Goal: Task Accomplishment & Management: Manage account settings

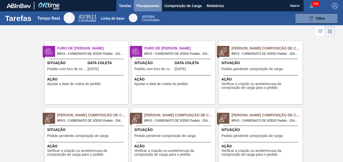
click at [144, 6] on span "Planejamento" at bounding box center [147, 6] width 23 height 6
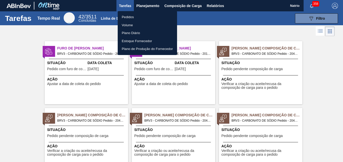
click at [133, 17] on font "Pedidos" at bounding box center [128, 17] width 12 height 5
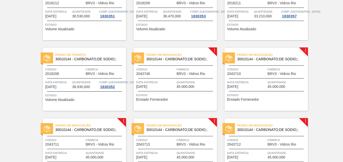
scroll to position [141, 0]
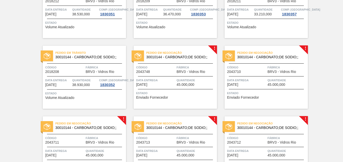
click at [215, 49] on div "Pedido em Negociação 30010144 - CARBONATO;DE SODIO;; Código 2043748 Fábrica BRV…" at bounding box center [175, 77] width 83 height 63
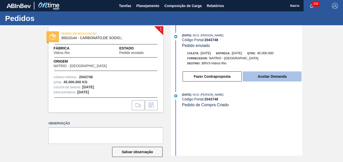
click at [264, 76] on button "Aceitar Demanda" at bounding box center [272, 76] width 59 height 10
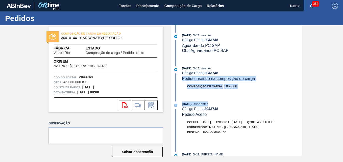
drag, startPoint x: 301, startPoint y: 71, endPoint x: 302, endPoint y: 100, distance: 28.8
click at [302, 100] on div "COMPOSIÇÃO DE CARGA EM NEGOCIAÇÃO 30010144 - CARBONATO;DE SODIO;; Fábrica Vidro…" at bounding box center [171, 90] width 343 height 131
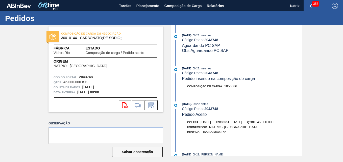
click at [319, 50] on div "COMPOSIÇÃO DE CARGA EM NEGOCIAÇÃO 30010144 - CARBONATO;DE SODIO;; Fábrica Vidro…" at bounding box center [171, 90] width 343 height 131
click at [145, 7] on span "Planejamento" at bounding box center [147, 6] width 23 height 6
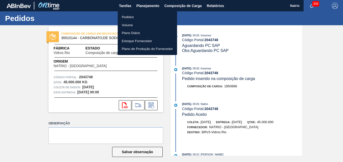
click at [125, 16] on font "Pedidos" at bounding box center [128, 17] width 12 height 5
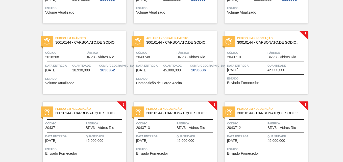
scroll to position [152, 0]
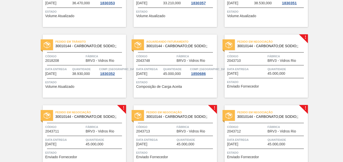
click at [305, 37] on div "Pedido em Negociação 30010144 - CARBONATO;DE SODIO;; Código 2043710 Fábrica BRV…" at bounding box center [266, 66] width 83 height 63
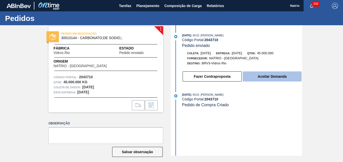
click at [268, 77] on button "Aceitar Demanda" at bounding box center [272, 76] width 59 height 10
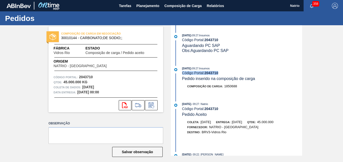
drag, startPoint x: 302, startPoint y: 64, endPoint x: 299, endPoint y: 82, distance: 18.7
click at [299, 82] on div "COMPOSIÇÃO DE CARGA EM NEGOCIAÇÃO 30010144 - CARBONATO;DE SODIO;; Fábrica Vidro…" at bounding box center [171, 90] width 343 height 131
click at [320, 52] on div "COMPOSIÇÃO DE CARGA EM NEGOCIAÇÃO 30010144 - CARBONATO;DE SODIO;; Fábrica Vidro…" at bounding box center [171, 90] width 343 height 131
click at [209, 4] on span "Relatórios" at bounding box center [215, 6] width 17 height 6
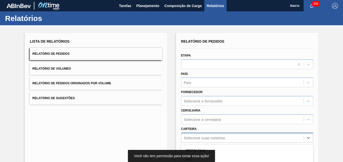
click at [189, 135] on div "option Açúcar Mascavo focused, 6 of 101. 101 results available. Use Up and Down…" at bounding box center [247, 138] width 132 height 10
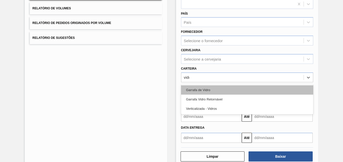
type input "vidro"
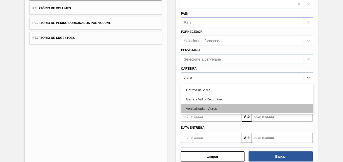
click at [196, 106] on div "Verticalizada - Vidros" at bounding box center [247, 108] width 132 height 9
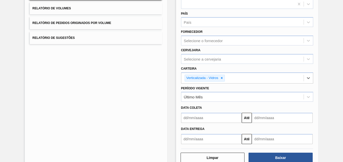
click at [193, 117] on input "text" at bounding box center [211, 118] width 61 height 10
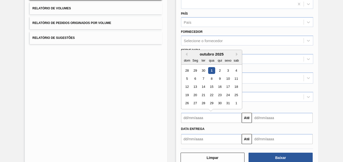
click at [211, 70] on div "1" at bounding box center [211, 70] width 7 height 7
type input "[DATE]"
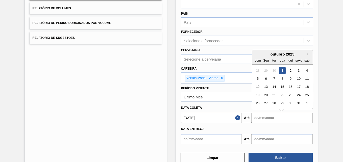
click at [265, 118] on input "text" at bounding box center [282, 118] width 61 height 10
click at [308, 53] on button "Próximo mês" at bounding box center [309, 55] width 4 height 4
click at [257, 113] on div "30" at bounding box center [257, 111] width 7 height 7
type input "[DATE]"
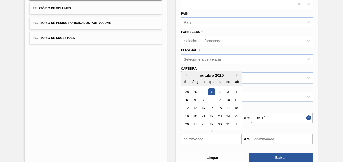
click at [185, 139] on input "text" at bounding box center [211, 139] width 61 height 10
click at [209, 93] on div "1" at bounding box center [211, 91] width 7 height 7
type input "[DATE]"
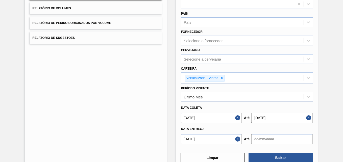
click at [259, 143] on input "text" at bounding box center [282, 139] width 61 height 10
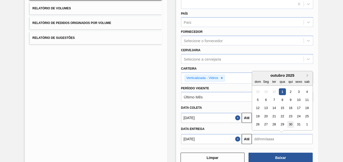
click at [290, 125] on div "30" at bounding box center [290, 124] width 7 height 7
type input "[DATE]"
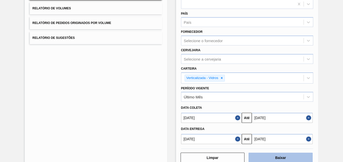
click at [268, 158] on button "Baixar" at bounding box center [281, 158] width 64 height 10
click at [328, 26] on div "Lista de Relatórios Relatório de Pedidos Relatório de Volumes Relatório de Pedi…" at bounding box center [171, 70] width 343 height 210
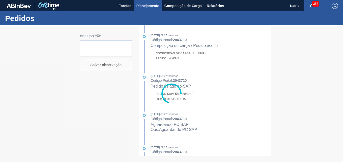
click at [146, 6] on span "Planejamento" at bounding box center [147, 6] width 23 height 6
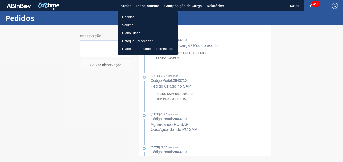
click at [131, 16] on font "Pedidos" at bounding box center [128, 17] width 12 height 5
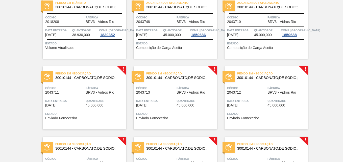
scroll to position [221, 0]
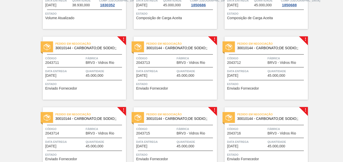
click at [123, 39] on div "Pedido em Negociação 30010144 - CARBONATO;DE SODIO;; Código 2043711 Fábrica BRV…" at bounding box center [84, 68] width 83 height 63
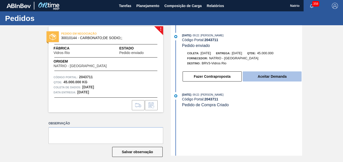
click at [260, 80] on button "Aceitar Demanda" at bounding box center [272, 76] width 59 height 10
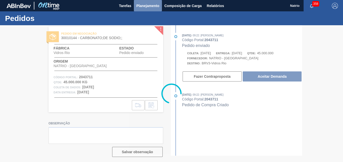
click at [144, 5] on span "Planejamento" at bounding box center [147, 6] width 23 height 6
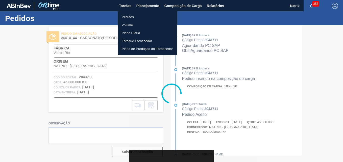
click at [128, 15] on font "Pedidos" at bounding box center [128, 17] width 12 height 5
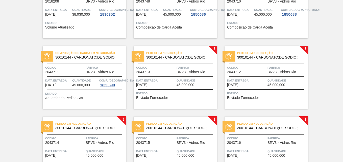
scroll to position [239, 0]
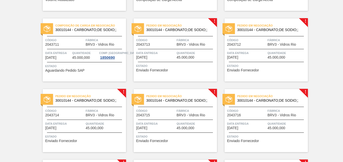
click at [306, 21] on div "Pedido em Negociação 30010144 - CARBONATO;DE SODIO;; Código 2043712 Fábrica BRV…" at bounding box center [266, 49] width 83 height 63
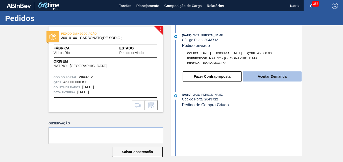
click at [264, 77] on button "Aceitar Demanda" at bounding box center [272, 76] width 59 height 10
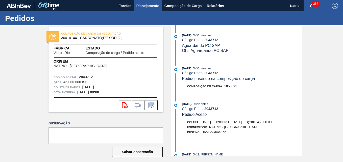
click at [144, 7] on span "Planejamento" at bounding box center [147, 6] width 23 height 6
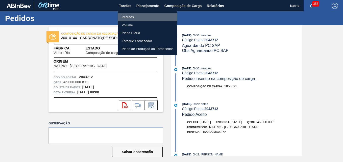
click at [136, 18] on li "Pedidos" at bounding box center [147, 17] width 59 height 8
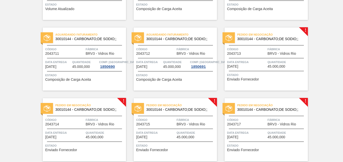
scroll to position [231, 0]
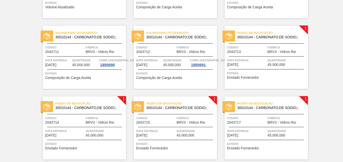
click at [304, 98] on div "Pedido em Negociação 30010144 - CARBONATO;DE SODIO;; Código 2043717 Fábrica BRV…" at bounding box center [266, 128] width 83 height 63
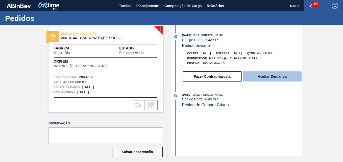
click at [277, 77] on button "Aceitar Demanda" at bounding box center [272, 76] width 59 height 10
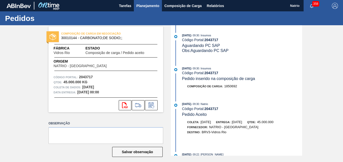
click at [142, 6] on span "Planejamento" at bounding box center [147, 6] width 23 height 6
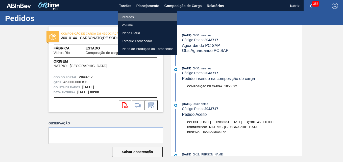
click at [135, 18] on li "Pedidos" at bounding box center [147, 17] width 59 height 8
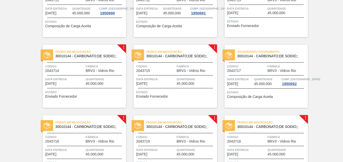
scroll to position [226, 0]
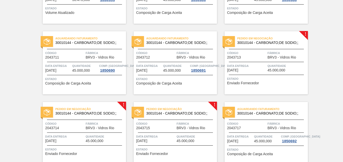
click at [304, 31] on div "!" at bounding box center [308, 31] width 18 height 18
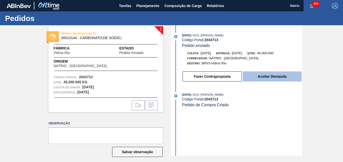
click at [256, 74] on button "Aceitar Demanda" at bounding box center [272, 76] width 59 height 10
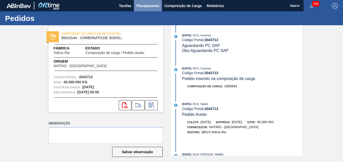
click at [139, 4] on span "Planejamento" at bounding box center [147, 6] width 23 height 6
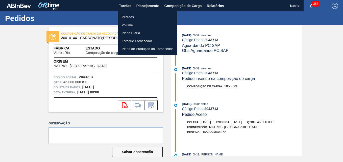
click at [129, 17] on font "Pedidos" at bounding box center [128, 17] width 12 height 5
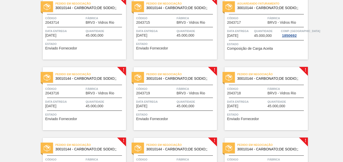
scroll to position [307, 0]
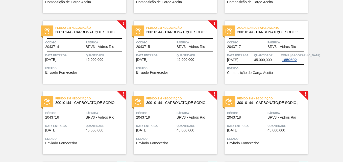
click at [211, 23] on div "Pedido em Negociação 30010144 - CARBONATO;DE SODIO;; Código 2043715 Fábrica BRV…" at bounding box center [175, 52] width 83 height 63
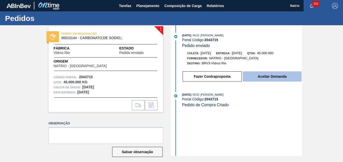
click at [256, 76] on button "Aceitar Demanda" at bounding box center [272, 76] width 59 height 10
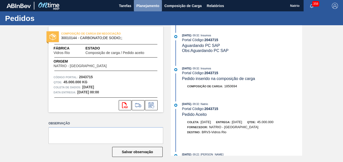
click at [151, 3] on span "Planejamento" at bounding box center [147, 6] width 23 height 6
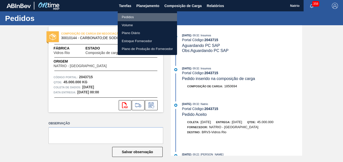
click at [137, 16] on li "Pedidos" at bounding box center [147, 17] width 59 height 8
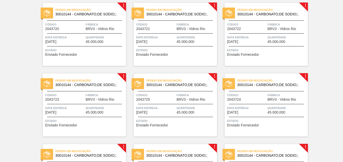
scroll to position [367, 0]
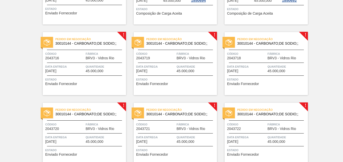
click at [306, 37] on span "Pedido em Negociação" at bounding box center [272, 39] width 71 height 5
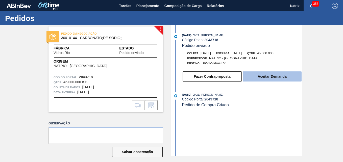
click at [253, 77] on button "Aceitar Demanda" at bounding box center [272, 76] width 59 height 10
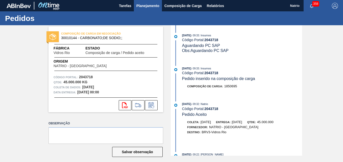
click at [150, 6] on span "Planejamento" at bounding box center [147, 6] width 23 height 6
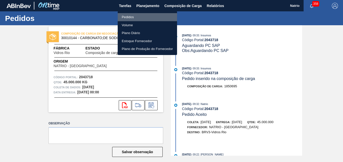
click at [130, 17] on font "Pedidos" at bounding box center [128, 17] width 12 height 5
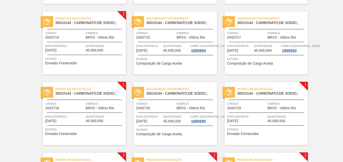
scroll to position [311, 0]
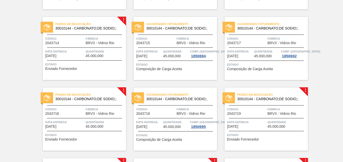
click at [122, 18] on div "Pedido em Negociação 30010144 - CARBONATO;DE SODIO;; Código 2043714 Fábrica BRV…" at bounding box center [84, 48] width 83 height 63
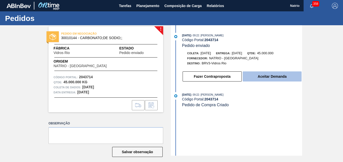
click at [255, 74] on button "Aceitar Demanda" at bounding box center [272, 76] width 59 height 10
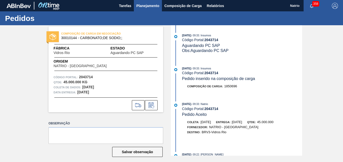
click at [144, 7] on span "Planejamento" at bounding box center [147, 6] width 23 height 6
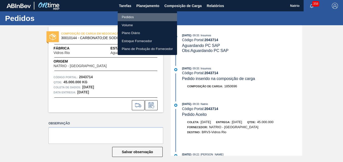
click at [128, 16] on font "Pedidos" at bounding box center [128, 17] width 12 height 5
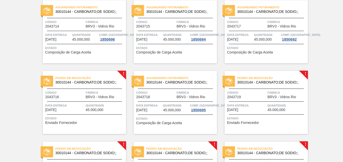
scroll to position [352, 0]
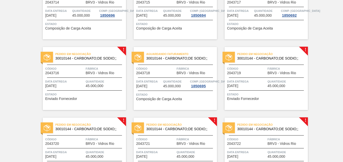
click at [304, 50] on div "Pedido em Negociação 30010144 - CARBONATO;DE SODIO;; Código 2043719 Fábrica BRV…" at bounding box center [266, 78] width 83 height 63
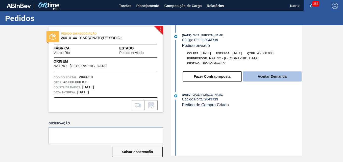
click at [267, 77] on button "Aceitar Demanda" at bounding box center [272, 76] width 59 height 10
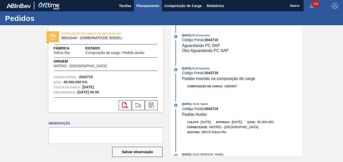
click at [147, 6] on span "Planejamento" at bounding box center [147, 6] width 23 height 6
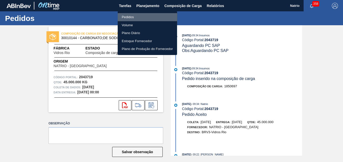
click at [129, 16] on font "Pedidos" at bounding box center [128, 17] width 12 height 5
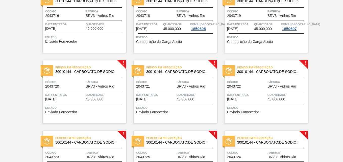
scroll to position [357, 0]
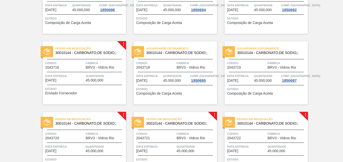
click at [122, 43] on div "Pedido em Negociação 30010144 - CARBONATO;DE SODIO;; Código 2043716 Fábrica BRV…" at bounding box center [84, 72] width 83 height 63
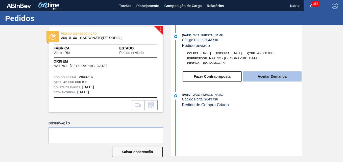
click at [266, 77] on button "Aceitar Demanda" at bounding box center [272, 76] width 59 height 10
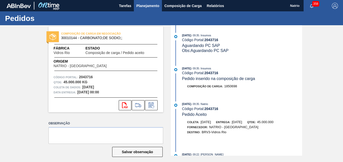
click at [144, 7] on span "Planejamento" at bounding box center [147, 6] width 23 height 6
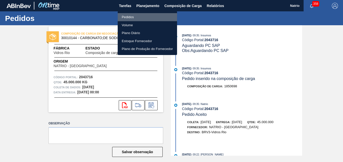
click at [128, 17] on font "Pedidos" at bounding box center [128, 17] width 12 height 5
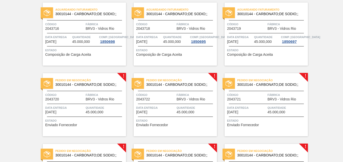
scroll to position [398, 0]
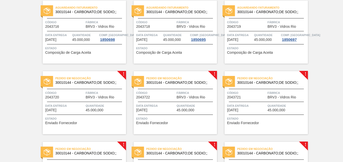
click at [304, 76] on div "Pedido em Negociação 30010144 - CARBONATO;DE SODIO;;" at bounding box center [266, 79] width 83 height 9
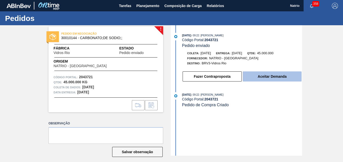
click at [271, 78] on button "Aceitar Demanda" at bounding box center [272, 76] width 59 height 10
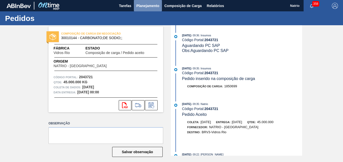
click at [144, 4] on span "Planejamento" at bounding box center [147, 6] width 23 height 6
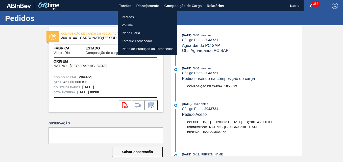
click at [127, 17] on font "Pedidos" at bounding box center [128, 17] width 12 height 5
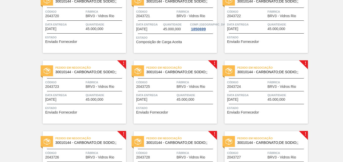
scroll to position [448, 0]
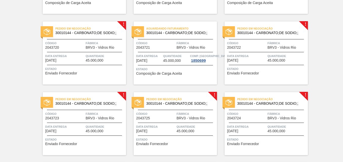
click at [120, 24] on div "Pedido em Negociação 30010144 - CARBONATO;DE SODIO;; Código 2043720 Fábrica BRV…" at bounding box center [84, 52] width 83 height 63
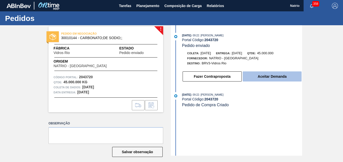
click at [275, 78] on button "Aceitar Demanda" at bounding box center [272, 76] width 59 height 10
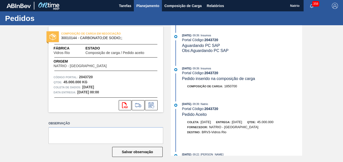
click at [148, 5] on span "Planejamento" at bounding box center [147, 6] width 23 height 6
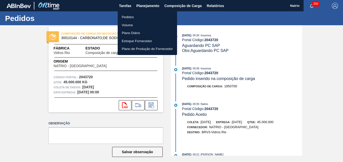
click at [131, 17] on font "Pedidos" at bounding box center [128, 17] width 12 height 5
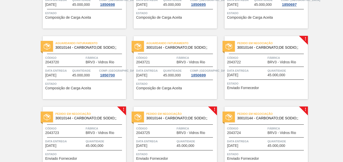
scroll to position [427, 0]
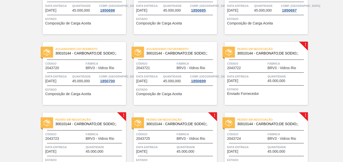
click at [305, 44] on div "Pedido em Negociação 30010144 - CARBONATO;DE SODIO;; Código 2043722 Fábrica BRV…" at bounding box center [266, 73] width 83 height 63
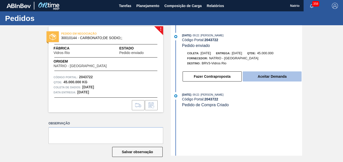
click at [267, 73] on button "Aceitar Demanda" at bounding box center [272, 76] width 59 height 10
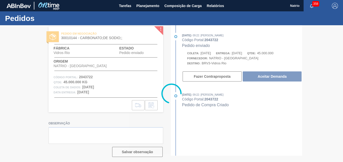
click at [266, 74] on div at bounding box center [171, 93] width 343 height 137
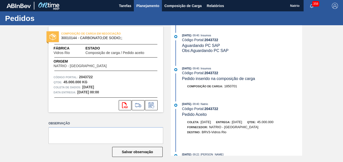
click at [145, 5] on span "Planejamento" at bounding box center [147, 6] width 23 height 6
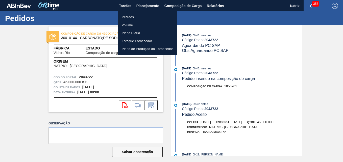
click at [127, 16] on font "Pedidos" at bounding box center [128, 17] width 12 height 5
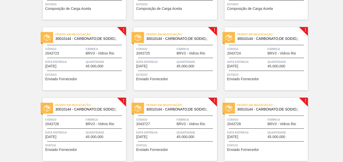
scroll to position [531, 0]
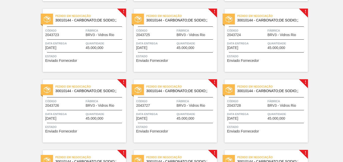
click at [304, 12] on div "Pedido em Negociação 30010144 - CARBONATO;DE SODIO;; Código 2043724 Fábrica BRV…" at bounding box center [266, 40] width 83 height 63
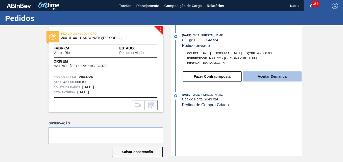
click at [275, 80] on button "Aceitar Demanda" at bounding box center [272, 76] width 59 height 10
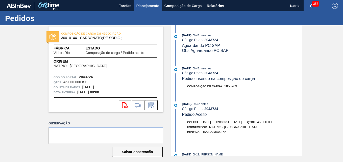
click at [142, 5] on span "Planejamento" at bounding box center [147, 6] width 23 height 6
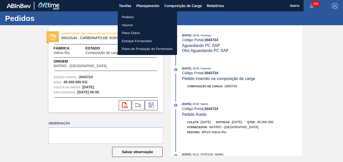
click at [132, 19] on font "Pedidos" at bounding box center [128, 17] width 12 height 5
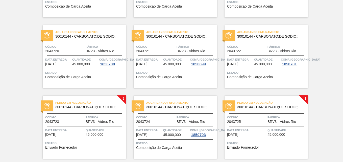
scroll to position [532, 0]
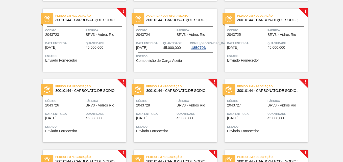
click at [121, 12] on div "Pedido em Negociação 30010144 - CARBONATO;DE SODIO;; Código 2043723 Fábrica BRV…" at bounding box center [84, 40] width 83 height 63
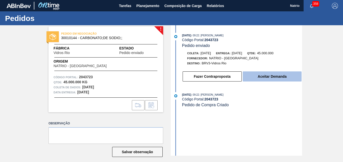
click at [272, 78] on button "Aceitar Demanda" at bounding box center [272, 76] width 59 height 10
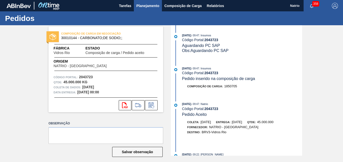
click at [142, 5] on span "Planejamento" at bounding box center [147, 6] width 23 height 6
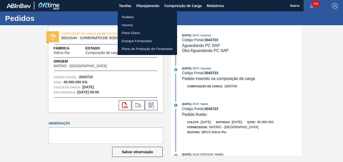
click at [132, 17] on font "Pedidos" at bounding box center [128, 17] width 12 height 5
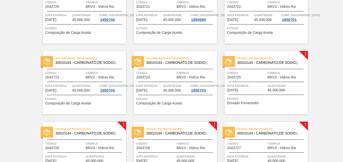
scroll to position [487, 0]
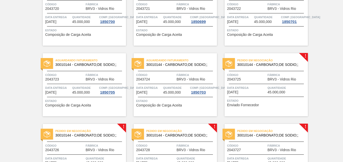
click at [306, 56] on div "Pedido em Negociação 30010144 - CARBONATO;DE SODIO;; Código 2043725 Fábrica BRV…" at bounding box center [266, 84] width 83 height 63
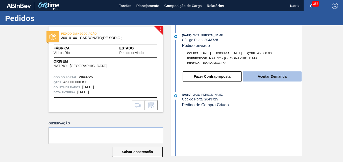
click at [252, 76] on button "Aceitar Demanda" at bounding box center [272, 76] width 59 height 10
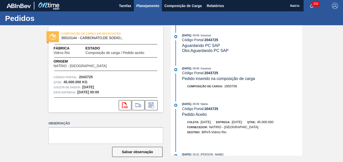
click at [145, 6] on span "Planejamento" at bounding box center [147, 6] width 23 height 6
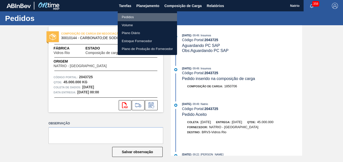
click at [132, 16] on font "Pedidos" at bounding box center [128, 17] width 12 height 5
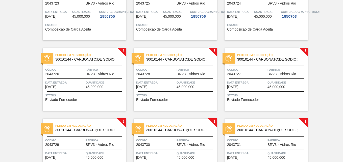
scroll to position [567, 0]
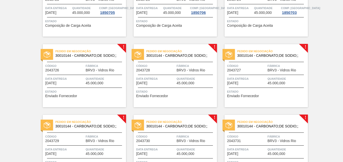
click at [305, 46] on div "Pedido em Negociação 30010144 - CARBONATO;DE SODIO;; Código 2043727 Fábrica BRV…" at bounding box center [266, 75] width 83 height 63
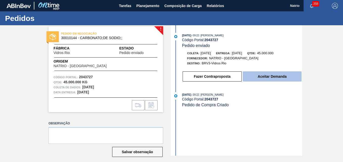
click at [272, 78] on button "Aceitar Demanda" at bounding box center [272, 76] width 59 height 10
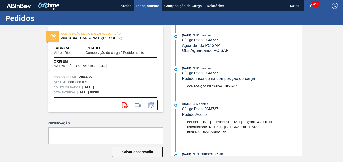
click at [145, 7] on span "Planejamento" at bounding box center [147, 6] width 23 height 6
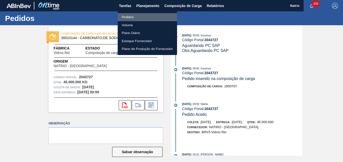
click at [127, 16] on font "Pedidos" at bounding box center [128, 17] width 12 height 5
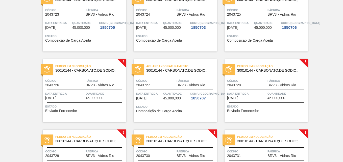
scroll to position [578, 0]
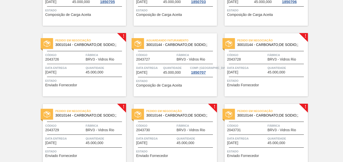
click at [121, 38] on span "Pedido em Negociação" at bounding box center [90, 40] width 71 height 5
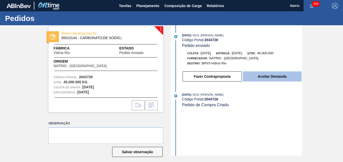
click at [277, 77] on button "Aceitar Demanda" at bounding box center [272, 76] width 59 height 10
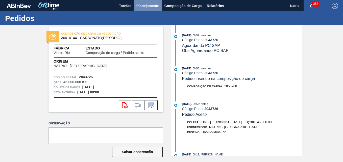
click at [139, 6] on span "Planejamento" at bounding box center [147, 6] width 23 height 6
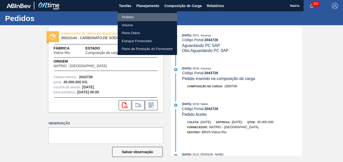
click at [130, 17] on font "Pedidos" at bounding box center [128, 17] width 12 height 5
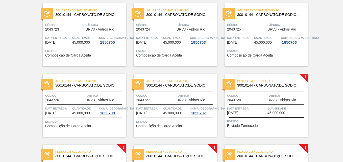
scroll to position [542, 0]
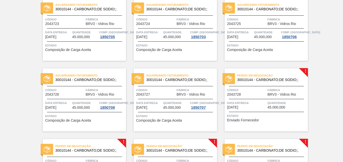
click at [305, 70] on div "Pedido em Negociação 30010144 - CARBONATO;DE SODIO;; Código 2043728 Fábrica BRV…" at bounding box center [266, 99] width 83 height 63
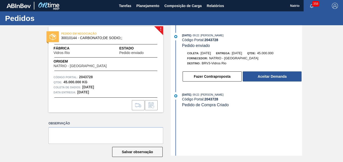
click at [269, 83] on div "[DATE] 09:22 : [PERSON_NAME] Código Portal: 2043728 Pedido enviado Coleta: [DAT…" at bounding box center [237, 59] width 130 height 52
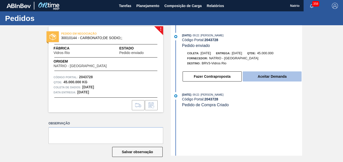
click at [268, 79] on button "Aceitar Demanda" at bounding box center [272, 76] width 59 height 10
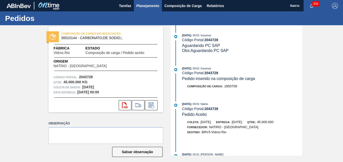
click at [142, 7] on span "Planejamento" at bounding box center [147, 6] width 23 height 6
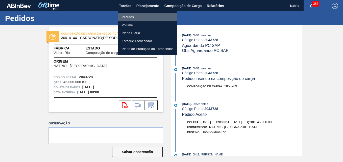
click at [132, 17] on font "Pedidos" at bounding box center [128, 17] width 12 height 5
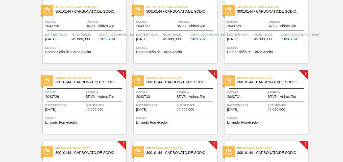
scroll to position [628, 0]
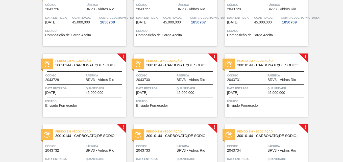
click at [123, 55] on div "Pedido em Negociação 30010144 - CARBONATO;DE SODIO;; Código 2043729 Fábrica BRV…" at bounding box center [84, 85] width 83 height 63
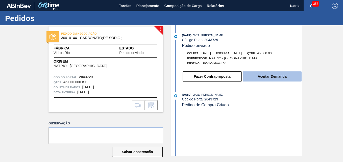
click at [259, 75] on button "Aceitar Demanda" at bounding box center [272, 76] width 59 height 10
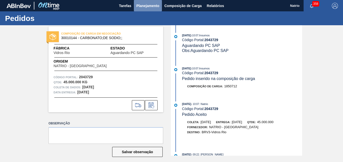
click at [145, 7] on span "Planejamento" at bounding box center [147, 6] width 23 height 6
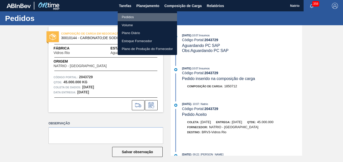
click at [129, 17] on font "Pedidos" at bounding box center [128, 17] width 12 height 5
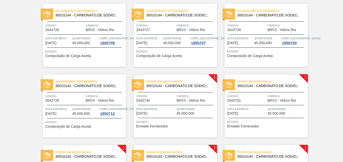
scroll to position [622, 0]
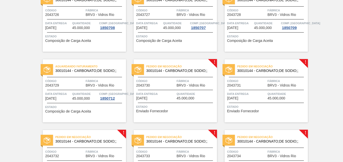
click at [214, 61] on div "Pedido em Negociação 30010144 - CARBONATO;DE SODIO;; Código 2043730 Fábrica BRV…" at bounding box center [175, 90] width 83 height 63
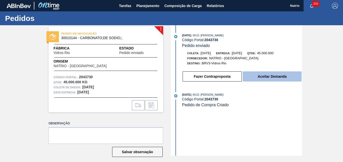
click at [266, 77] on button "Aceitar Demanda" at bounding box center [272, 76] width 59 height 10
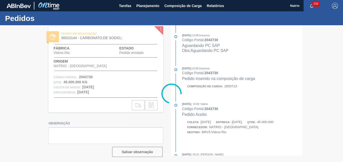
drag, startPoint x: 302, startPoint y: 75, endPoint x: 302, endPoint y: 110, distance: 34.9
click at [302, 110] on div at bounding box center [171, 93] width 343 height 137
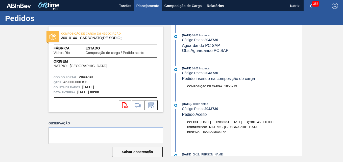
click at [148, 5] on span "Planejamento" at bounding box center [147, 6] width 23 height 6
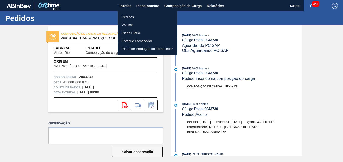
drag, startPoint x: 341, startPoint y: 55, endPoint x: 276, endPoint y: 38, distance: 67.3
click at [340, 55] on div at bounding box center [171, 81] width 343 height 162
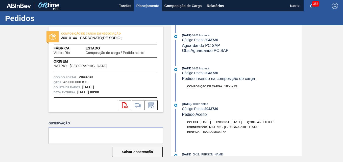
click at [145, 5] on span "Planejamento" at bounding box center [147, 6] width 23 height 6
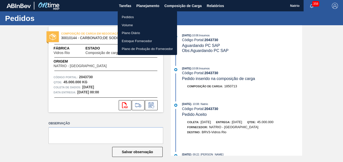
click at [137, 16] on li "Pedidos" at bounding box center [147, 17] width 59 height 8
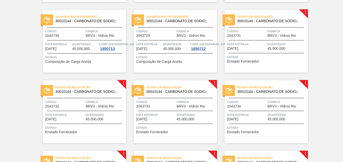
scroll to position [672, 0]
click at [303, 11] on div "Pedido em Negociação 30010144 - CARBONATO;DE SODIO;; Código 2043731 Fábrica BRV…" at bounding box center [266, 40] width 83 height 63
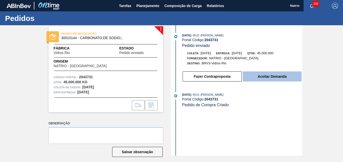
click at [266, 77] on button "Aceitar Demanda" at bounding box center [272, 76] width 59 height 10
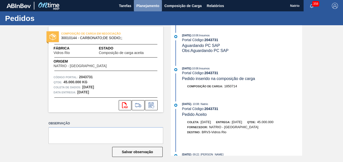
click at [146, 6] on span "Planejamento" at bounding box center [147, 6] width 23 height 6
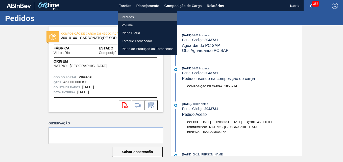
click at [129, 15] on font "Pedidos" at bounding box center [128, 17] width 12 height 5
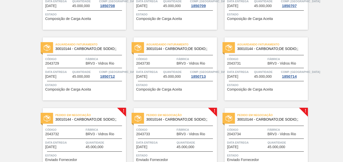
scroll to position [705, 0]
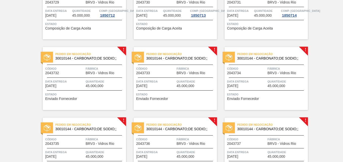
click at [122, 50] on div "Pedido em Negociação 30010144 - CARBONATO;DE SODIO;; Código 2043732 Fábrica BRV…" at bounding box center [84, 78] width 83 height 63
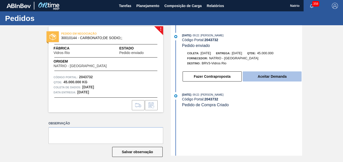
click at [267, 79] on button "Aceitar Demanda" at bounding box center [272, 76] width 59 height 10
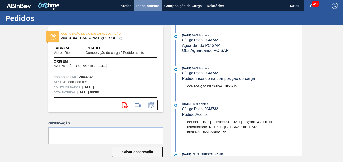
click at [143, 6] on span "Planejamento" at bounding box center [147, 6] width 23 height 6
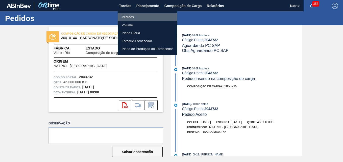
click at [133, 14] on li "Pedidos" at bounding box center [147, 17] width 59 height 8
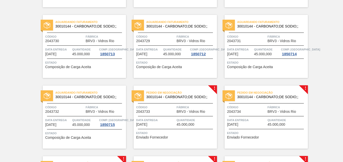
scroll to position [663, 0]
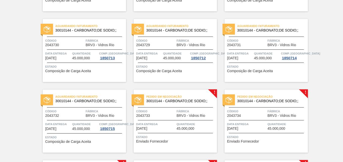
click at [213, 92] on div "Pedido em Negociação 30010144 - CARBONATO;DE SODIO;; Código 2043733 Fábrica BRV…" at bounding box center [175, 121] width 83 height 63
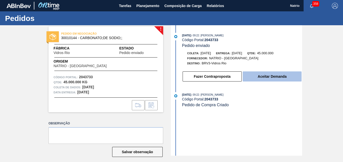
click at [270, 78] on button "Aceitar Demanda" at bounding box center [272, 76] width 59 height 10
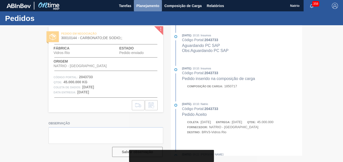
click at [149, 7] on span "Planejamento" at bounding box center [147, 6] width 23 height 6
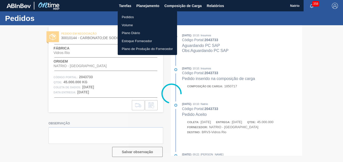
click at [127, 16] on font "Pedidos" at bounding box center [128, 17] width 12 height 5
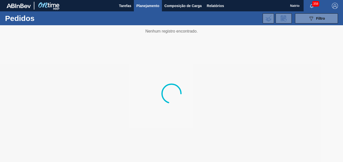
click at [340, 75] on div at bounding box center [171, 93] width 343 height 137
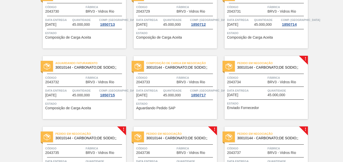
scroll to position [739, 0]
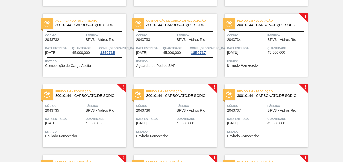
click at [306, 15] on div "Pedido em Negociação 30010144 - CARBONATO;DE SODIO;; Código 2043734 Fábrica BRV…" at bounding box center [266, 45] width 83 height 63
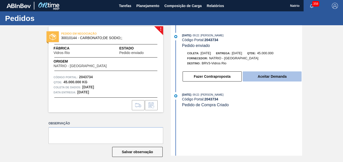
click at [271, 75] on button "Aceitar Demanda" at bounding box center [272, 76] width 59 height 10
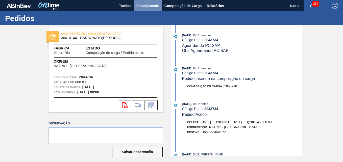
click at [148, 5] on span "Planejamento" at bounding box center [147, 6] width 23 height 6
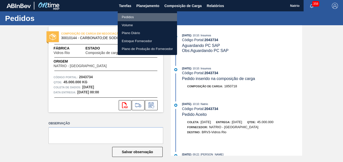
click at [131, 16] on font "Pedidos" at bounding box center [128, 17] width 12 height 5
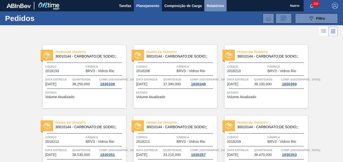
click at [213, 5] on span "Relatórios" at bounding box center [215, 6] width 17 height 6
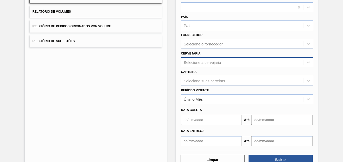
scroll to position [58, 0]
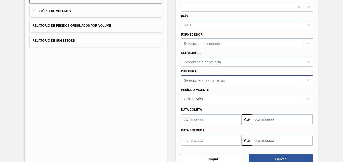
click at [193, 83] on div "Relatório de Pedidos Etapa País País Fornecedor Selecione o fornecedor Cervejar…" at bounding box center [247, 62] width 132 height 165
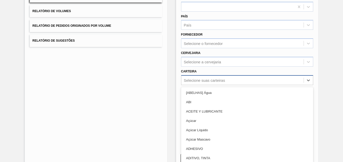
scroll to position [60, 0]
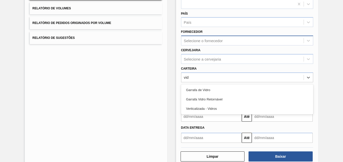
type input "vidr"
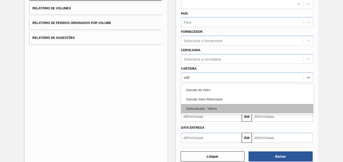
click at [199, 109] on div "Verticalizada - Vidros" at bounding box center [247, 108] width 132 height 9
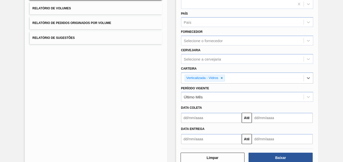
click at [192, 120] on input "text" at bounding box center [211, 118] width 61 height 10
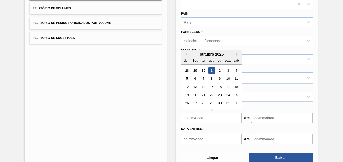
click at [212, 69] on div "1" at bounding box center [211, 70] width 7 height 7
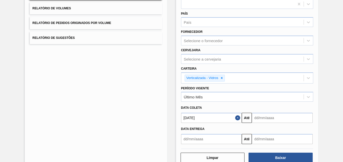
click at [192, 118] on input "[DATE]" at bounding box center [211, 118] width 61 height 10
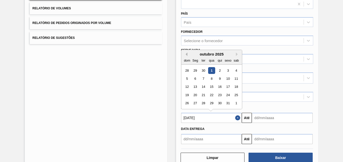
click at [186, 54] on button "Mês anterior" at bounding box center [186, 55] width 4 height 4
click at [202, 102] on div "30" at bounding box center [203, 103] width 7 height 7
type input "[DATE]"
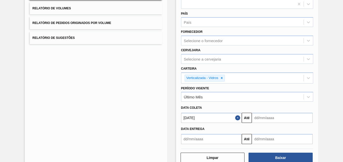
click at [256, 119] on input "text" at bounding box center [282, 118] width 61 height 10
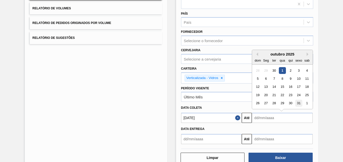
click at [298, 105] on div "31" at bounding box center [298, 103] width 7 height 7
type input "[DATE]"
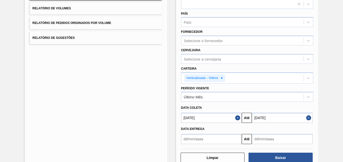
click at [183, 138] on input "text" at bounding box center [211, 139] width 61 height 10
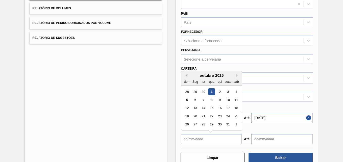
click at [186, 76] on button "Mês anterior" at bounding box center [186, 76] width 4 height 4
click at [202, 124] on div "30" at bounding box center [203, 124] width 7 height 7
type input "[DATE]"
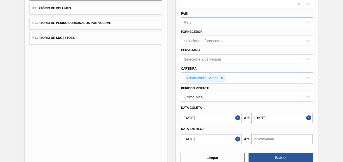
click at [257, 141] on input "text" at bounding box center [282, 139] width 61 height 10
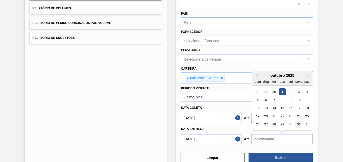
click at [296, 124] on div "31" at bounding box center [298, 124] width 7 height 7
type input "[DATE]"
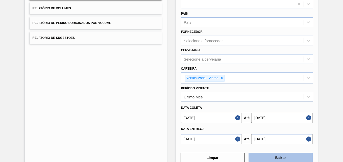
click at [280, 159] on button "Baixar" at bounding box center [281, 158] width 64 height 10
drag, startPoint x: 117, startPoint y: 99, endPoint x: 125, endPoint y: 28, distance: 71.7
click at [117, 99] on div "Lista de Relatórios Relatório de Pedidos Relatório de Volumes Relatório de Pedi…" at bounding box center [96, 70] width 142 height 196
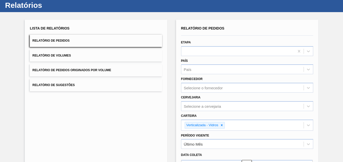
scroll to position [0, 0]
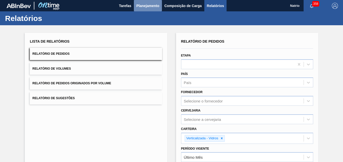
click at [145, 7] on span "Planejamento" at bounding box center [147, 6] width 23 height 6
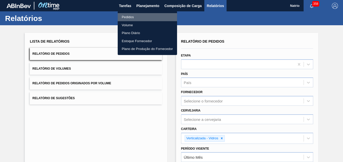
click at [128, 17] on font "Pedidos" at bounding box center [128, 17] width 12 height 5
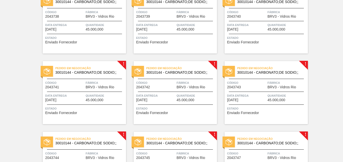
scroll to position [752, 0]
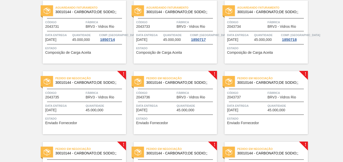
click at [305, 76] on span "Pedido em Negociação" at bounding box center [272, 78] width 71 height 5
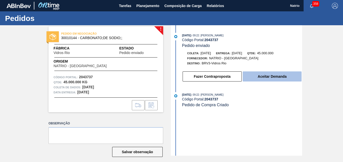
click at [265, 73] on button "Aceitar Demanda" at bounding box center [272, 76] width 59 height 10
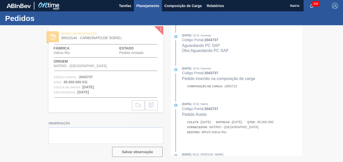
click at [141, 5] on span "Planejamento" at bounding box center [147, 6] width 23 height 6
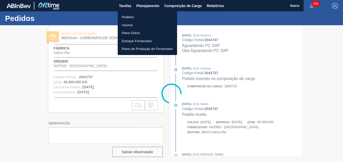
click at [127, 17] on font "Pedidos" at bounding box center [128, 17] width 12 height 5
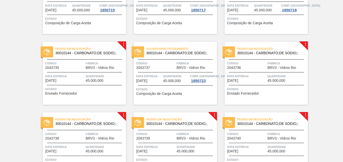
scroll to position [768, 0]
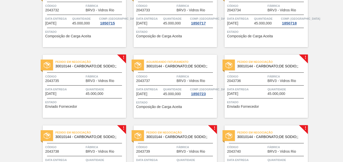
click at [121, 56] on div "Pedido em Negociação 30010144 - CARBONATO;DE SODIO;; Código 2043735 Fábrica BRV…" at bounding box center [84, 86] width 83 height 63
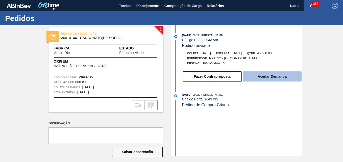
click at [268, 78] on button "Aceitar Demanda" at bounding box center [272, 76] width 59 height 10
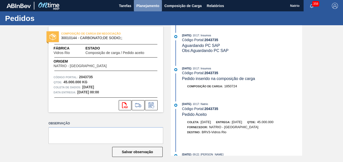
click at [149, 6] on span "Planejamento" at bounding box center [147, 6] width 23 height 6
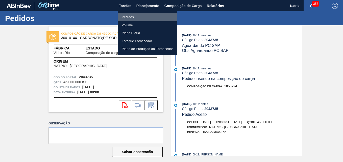
click at [127, 16] on font "Pedidos" at bounding box center [128, 17] width 12 height 5
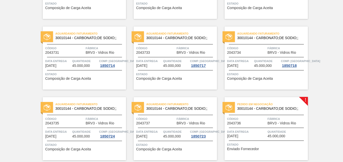
scroll to position [800, 0]
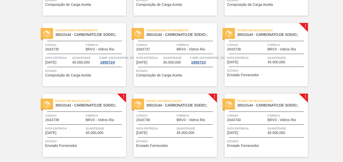
click at [306, 27] on div "Pedido em Negociação 30010144 - CARBONATO;DE SODIO;; Código 2043736 Fábrica BRV…" at bounding box center [266, 54] width 83 height 63
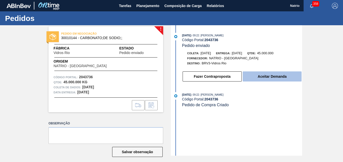
click at [267, 77] on button "Aceitar Demanda" at bounding box center [272, 76] width 59 height 10
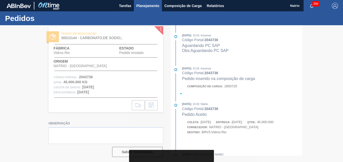
click at [150, 4] on span "Planejamento" at bounding box center [147, 6] width 23 height 6
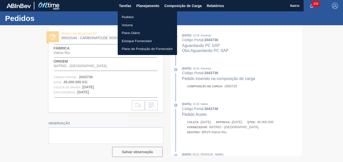
click at [132, 15] on font "Pedidos" at bounding box center [128, 17] width 12 height 5
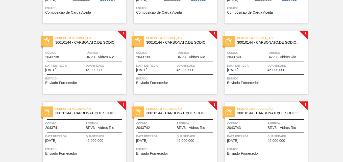
scroll to position [846, 0]
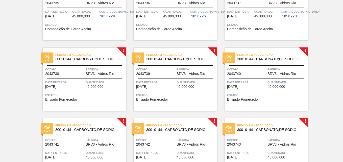
click at [305, 51] on div "Pedido em Negociação 30010144 - CARBONATO;DE SODIO;; Código 2043740 Fábrica BRV…" at bounding box center [266, 79] width 83 height 63
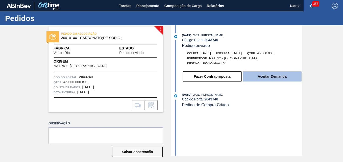
click at [264, 80] on button "Aceitar Demanda" at bounding box center [272, 76] width 59 height 10
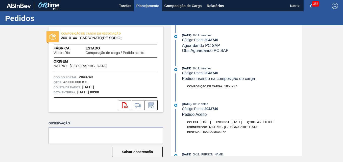
click at [147, 4] on span "Planejamento" at bounding box center [147, 6] width 23 height 6
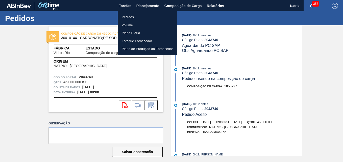
click at [135, 16] on li "Pedidos" at bounding box center [147, 17] width 59 height 8
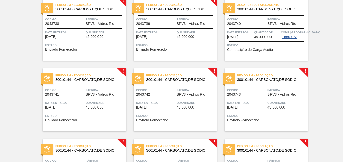
scroll to position [913, 0]
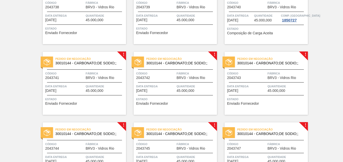
click at [214, 124] on div "Pedido em Negociação 30010144 - CARBONATO;DE SODIO;; Código 2043745 Fábrica BRV…" at bounding box center [175, 154] width 83 height 63
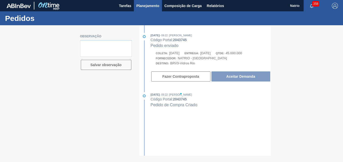
click at [146, 6] on span "Planejamento" at bounding box center [147, 6] width 23 height 6
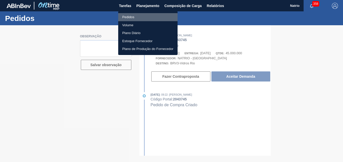
click at [132, 16] on font "Pedidos" at bounding box center [128, 17] width 12 height 5
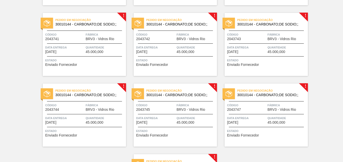
scroll to position [867, 0]
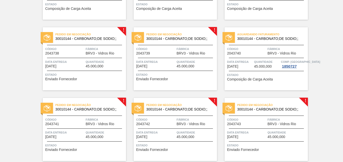
click at [123, 31] on div "Pedido em Negociação 30010144 - CARBONATO;DE SODIO;; Código 2043738 Fábrica BRV…" at bounding box center [84, 58] width 83 height 63
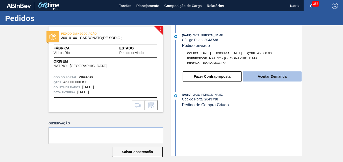
click at [270, 78] on button "Aceitar Demanda" at bounding box center [272, 76] width 59 height 10
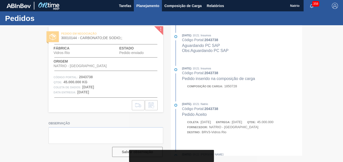
click at [146, 7] on span "Planejamento" at bounding box center [147, 6] width 23 height 6
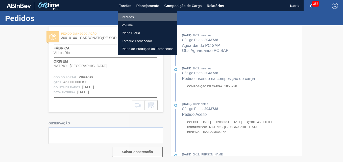
drag, startPoint x: 129, startPoint y: 16, endPoint x: 135, endPoint y: 16, distance: 5.6
click at [129, 16] on font "Pedidos" at bounding box center [128, 17] width 12 height 5
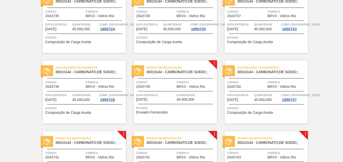
scroll to position [831, 0]
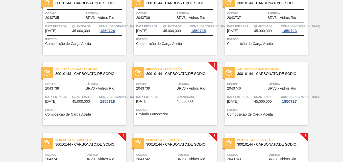
click at [214, 65] on div "Pedido em Negociação 30010144 - CARBONATO;DE SODIO;; Código 2043739 Fábrica BRV…" at bounding box center [175, 93] width 83 height 63
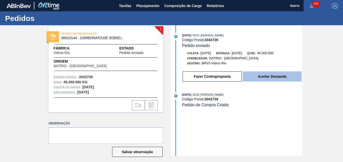
click at [268, 76] on button "Aceitar Demanda" at bounding box center [272, 76] width 59 height 10
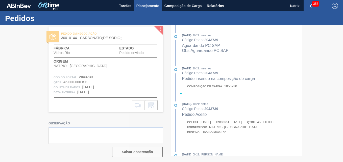
click at [141, 6] on span "Planejamento" at bounding box center [147, 6] width 23 height 6
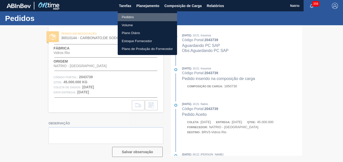
click at [128, 16] on font "Pedidos" at bounding box center [128, 17] width 12 height 5
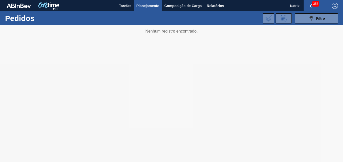
click at [304, 59] on div at bounding box center [171, 93] width 343 height 137
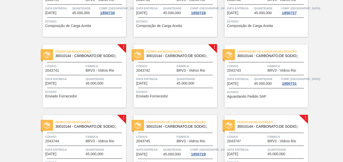
scroll to position [915, 0]
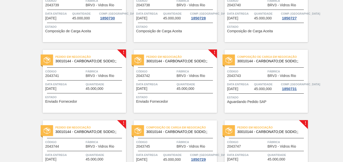
click at [124, 124] on div "Pedido em Negociação 30010144 - CARBONATO;DE SODIO;; Código 2043744 Fábrica BRV…" at bounding box center [84, 152] width 83 height 63
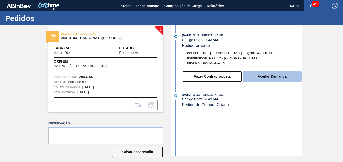
click at [277, 80] on button "Aceitar Demanda" at bounding box center [272, 76] width 59 height 10
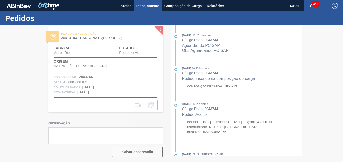
click at [149, 5] on span "Planejamento" at bounding box center [147, 6] width 23 height 6
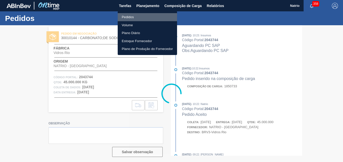
click at [132, 17] on font "Pedidos" at bounding box center [128, 17] width 12 height 5
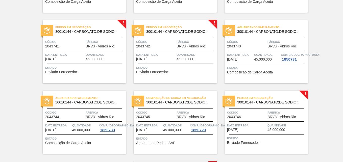
scroll to position [961, 0]
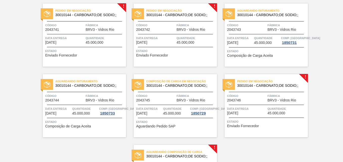
click at [306, 76] on div "Pedido em Negociação 30010144 - CARBONATO;DE SODIO;; Código 2043746 Fábrica BRV…" at bounding box center [266, 105] width 83 height 63
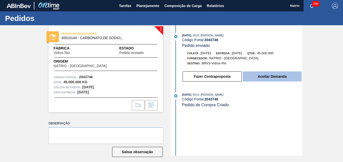
click at [257, 75] on button "Aceitar Demanda" at bounding box center [272, 76] width 59 height 10
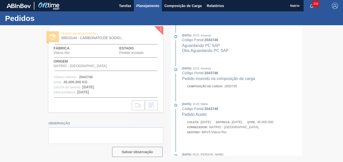
click at [143, 5] on span "Planejamento" at bounding box center [147, 6] width 23 height 6
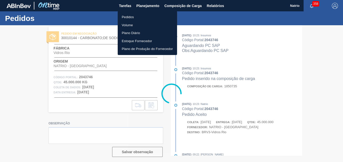
click at [135, 18] on li "Pedidos" at bounding box center [147, 17] width 59 height 8
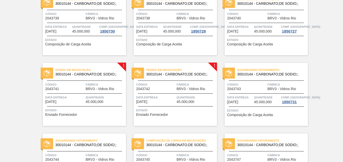
scroll to position [904, 0]
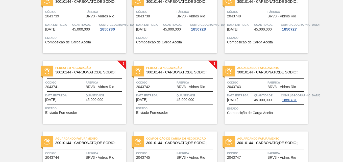
click at [213, 62] on div "Pedido em Negociação 30010144 - CARBONATO;DE SODIO;; Código 2043742 Fábrica BRV…" at bounding box center [175, 92] width 83 height 63
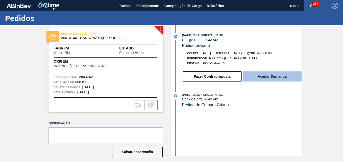
click at [275, 74] on button "Aceitar Demanda" at bounding box center [272, 76] width 59 height 10
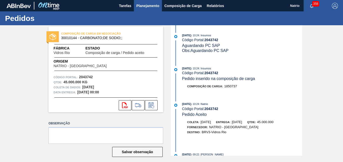
click at [151, 6] on span "Planejamento" at bounding box center [147, 6] width 23 height 6
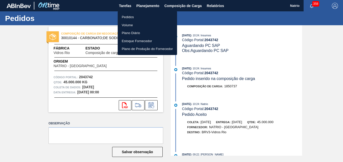
click at [132, 17] on font "Pedidos" at bounding box center [128, 17] width 12 height 5
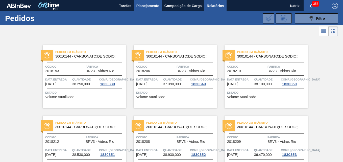
click at [213, 6] on span "Relatórios" at bounding box center [215, 6] width 17 height 6
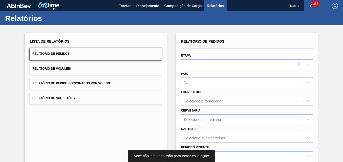
scroll to position [60, 0]
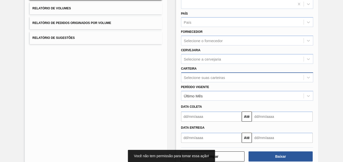
click at [196, 82] on div "Selecione suas carteiras" at bounding box center [247, 78] width 132 height 10
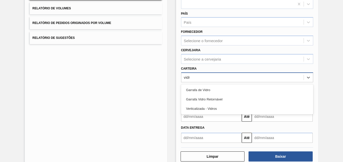
type input "vidro"
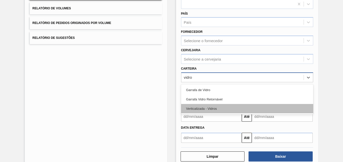
click at [203, 111] on div "Verticalizada - Vidros" at bounding box center [247, 108] width 132 height 9
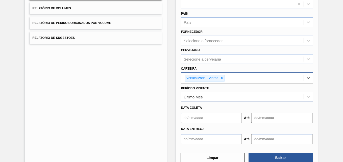
click at [215, 96] on div "Último Mês" at bounding box center [242, 96] width 122 height 7
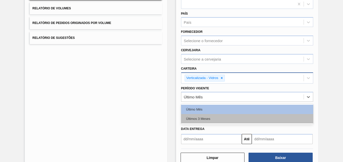
click at [205, 119] on div "Últimos 3 Meses" at bounding box center [247, 118] width 132 height 9
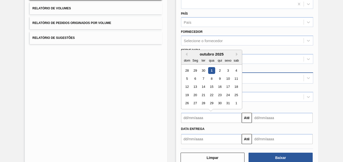
click at [183, 117] on input "text" at bounding box center [211, 118] width 61 height 10
click at [220, 101] on div "30" at bounding box center [219, 103] width 7 height 7
type input "[DATE]"
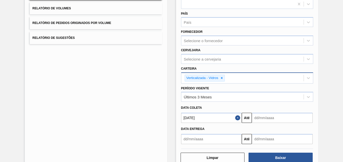
click at [256, 117] on input "text" at bounding box center [282, 118] width 61 height 10
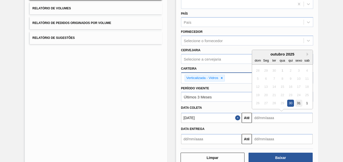
click at [298, 103] on div "31" at bounding box center [298, 103] width 7 height 7
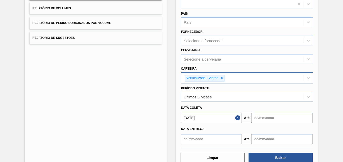
type input "[DATE]"
click at [204, 118] on input "[DATE]" at bounding box center [211, 118] width 61 height 10
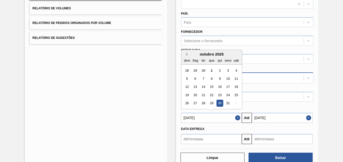
click at [186, 54] on button "Mês anterior" at bounding box center [186, 55] width 4 height 4
click at [204, 103] on div "30" at bounding box center [203, 103] width 7 height 7
type input "[DATE]"
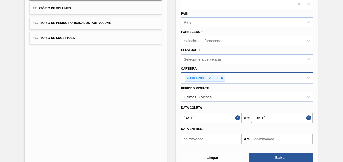
click at [195, 138] on input "text" at bounding box center [211, 139] width 61 height 10
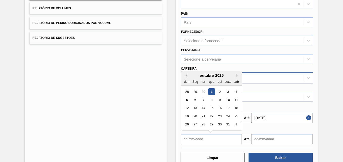
click at [187, 76] on button "Mês anterior" at bounding box center [186, 76] width 4 height 4
click at [204, 123] on div "30" at bounding box center [203, 124] width 7 height 7
type input "[DATE]"
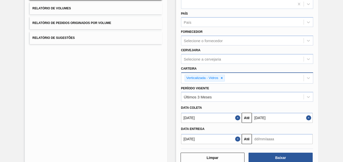
click at [253, 139] on input "text" at bounding box center [282, 139] width 61 height 10
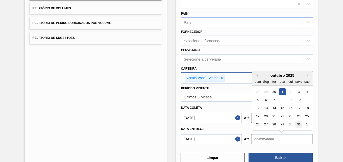
click at [296, 124] on div "31" at bounding box center [298, 124] width 7 height 7
type input "[DATE]"
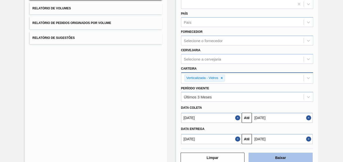
click at [273, 157] on button "Baixar" at bounding box center [281, 158] width 64 height 10
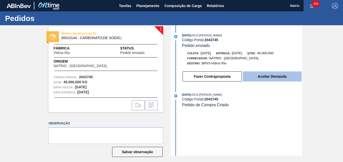
click at [271, 77] on button "Aceitar Demanda" at bounding box center [272, 76] width 59 height 10
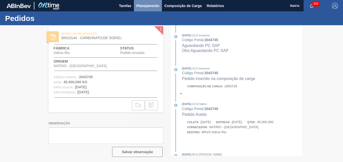
click at [144, 7] on span "Planejamento" at bounding box center [147, 6] width 23 height 6
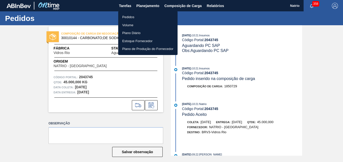
drag, startPoint x: 130, startPoint y: 15, endPoint x: 184, endPoint y: 30, distance: 56.0
click at [130, 15] on li "Pedidos" at bounding box center [147, 17] width 59 height 8
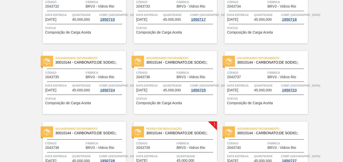
scroll to position [889, 0]
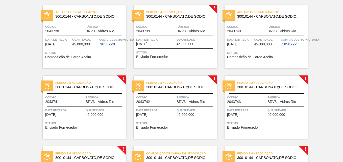
click at [302, 79] on div "Pedido em Negociação 30010144 - CARBONATO;DE SODIO;; Código 2043743 Fábrica BRV…" at bounding box center [266, 107] width 83 height 63
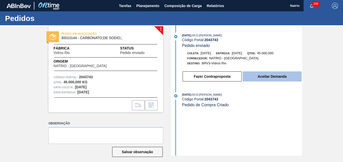
click at [272, 76] on button "Aceitar Demanda" at bounding box center [272, 76] width 59 height 10
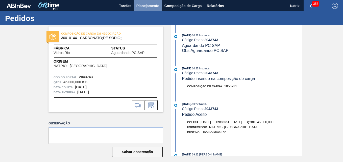
click at [142, 3] on span "Planejamento" at bounding box center [147, 6] width 23 height 6
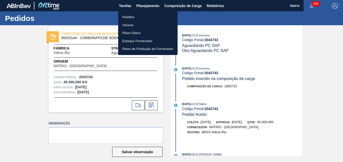
click at [131, 16] on li "Pedidos" at bounding box center [147, 17] width 59 height 8
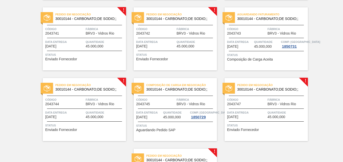
scroll to position [926, 0]
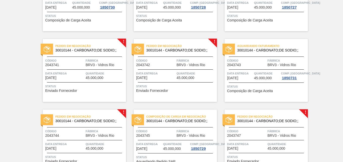
click at [305, 114] on span "Pedido em Negociação" at bounding box center [272, 116] width 71 height 5
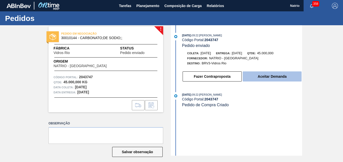
click at [269, 79] on button "Aceitar Demanda" at bounding box center [272, 76] width 59 height 10
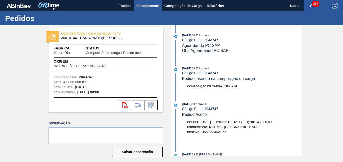
click at [149, 3] on span "Planejamento" at bounding box center [147, 6] width 23 height 6
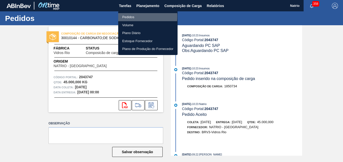
click at [131, 16] on li "Pedidos" at bounding box center [147, 17] width 59 height 8
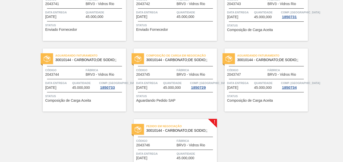
scroll to position [989, 0]
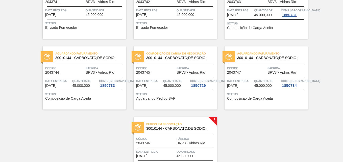
click at [212, 121] on div "Pedido em Negociação 30010144 - CARBONATO;DE SODIO;; Código 2043746 Fábrica BRV…" at bounding box center [175, 148] width 83 height 63
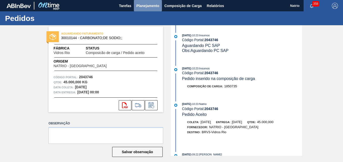
click at [149, 6] on span "Planejamento" at bounding box center [147, 6] width 23 height 6
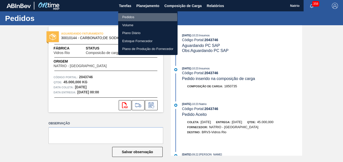
click at [128, 18] on li "Pedidos" at bounding box center [147, 17] width 59 height 8
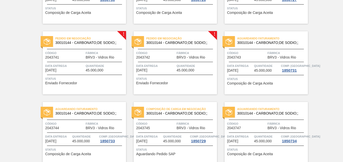
scroll to position [929, 0]
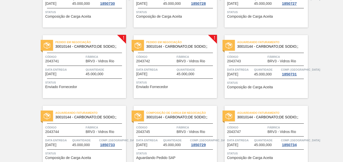
click at [123, 37] on div "Pedido em Negociação 30010144 - CARBONATO;DE SODIO;; Código 2043741 Fábrica BRV…" at bounding box center [84, 66] width 83 height 63
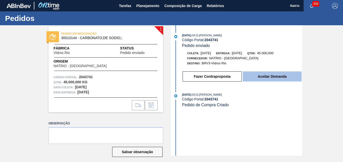
click at [265, 77] on button "Aceitar Demanda" at bounding box center [272, 76] width 59 height 10
